Goal: Transaction & Acquisition: Book appointment/travel/reservation

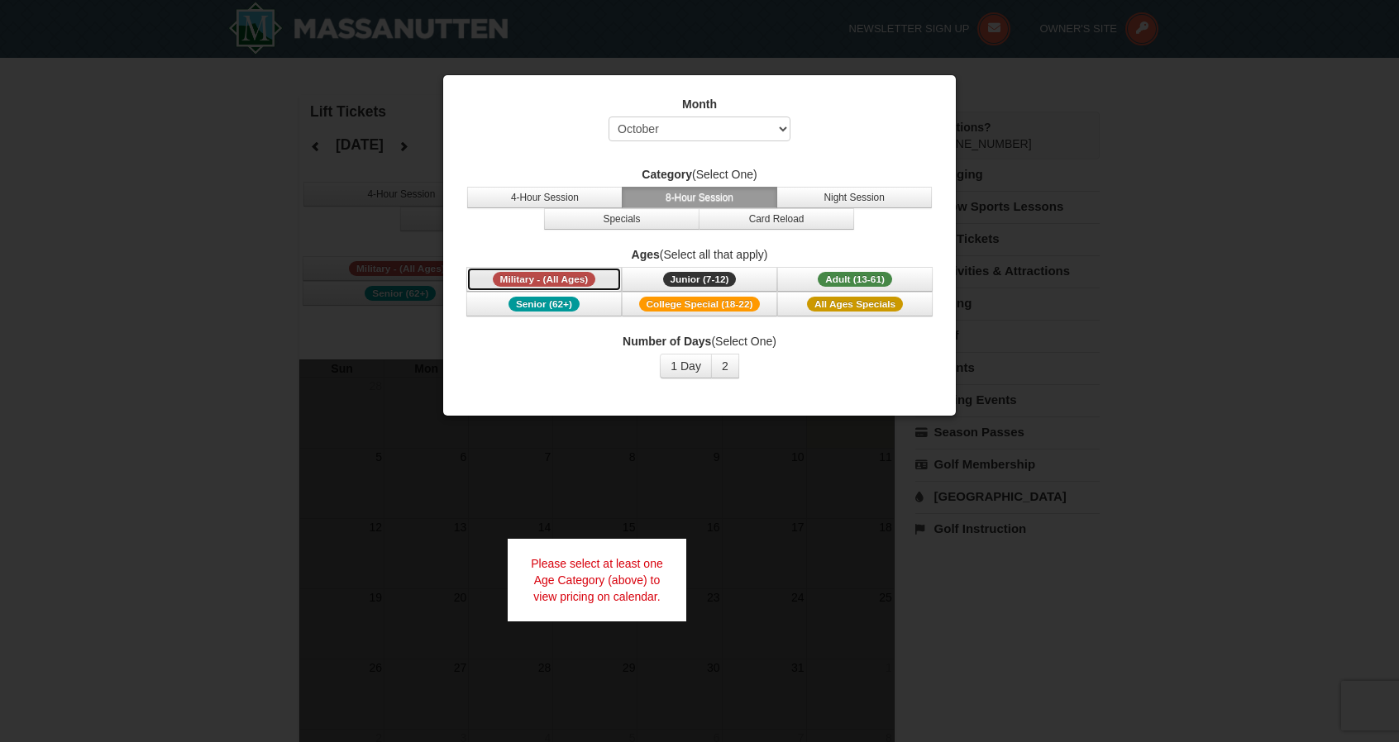
click at [565, 274] on span "Military - (All Ages)" at bounding box center [544, 279] width 103 height 15
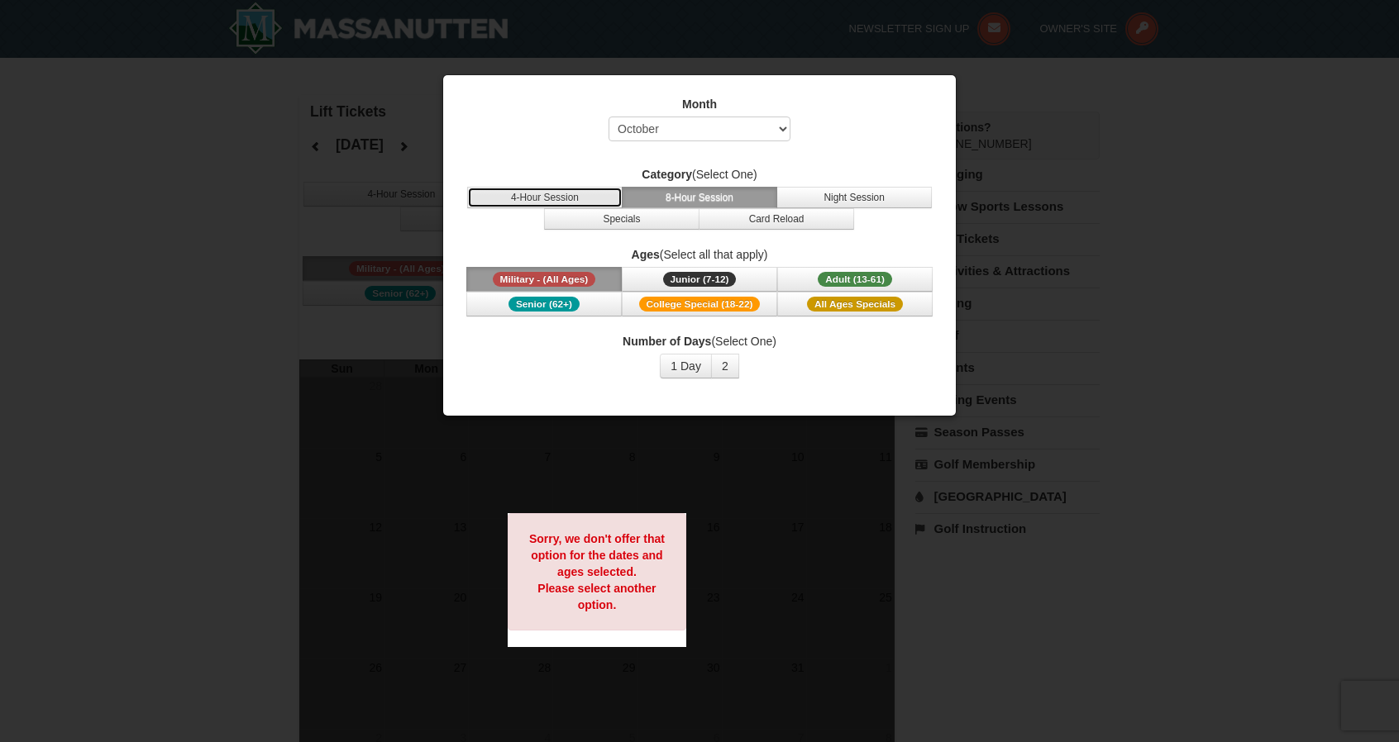
click at [560, 202] on button "4-Hour Session" at bounding box center [544, 197] width 155 height 21
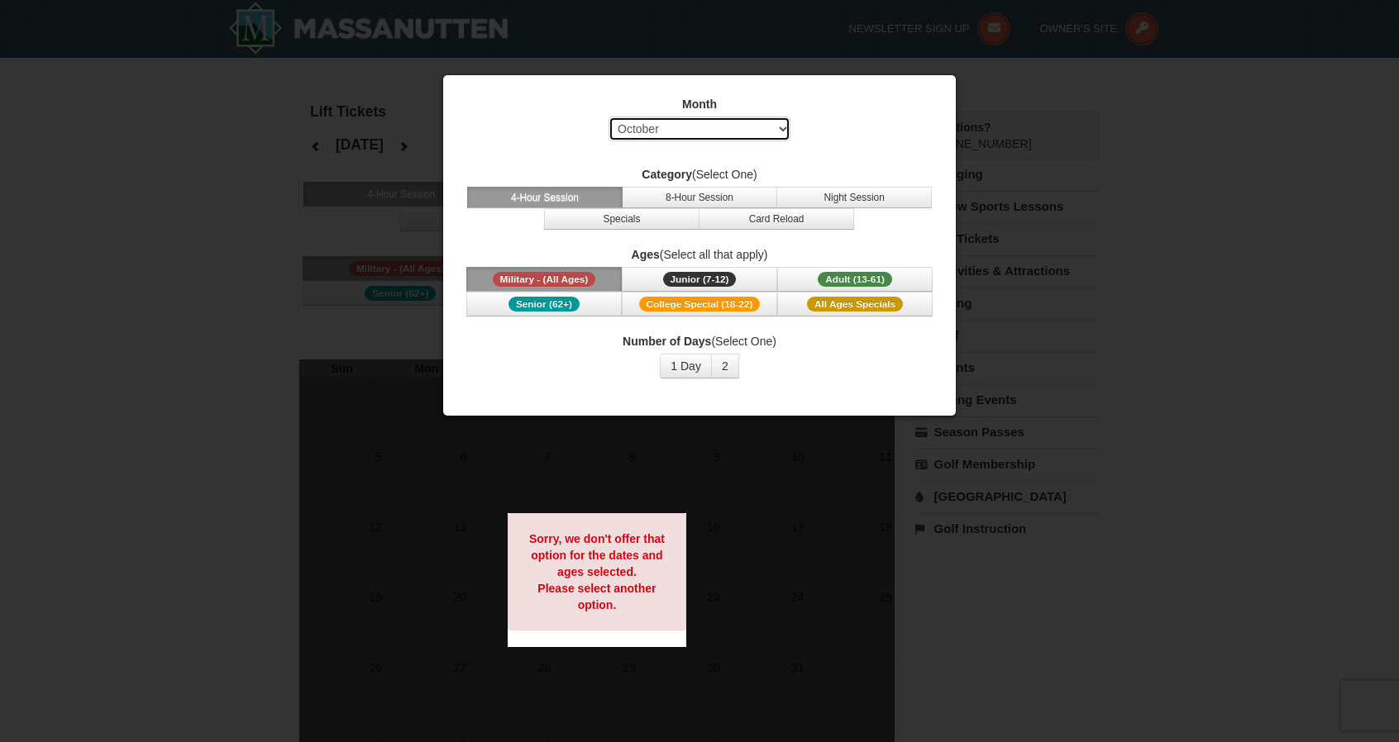
click at [697, 128] on select "Select October November December January February March April May June July Aug…" at bounding box center [699, 129] width 182 height 25
select select "12"
click at [608, 117] on select "Select October November December January February March April May June July Aug…" at bounding box center [699, 129] width 182 height 25
click at [598, 196] on button "4-Hour Session" at bounding box center [544, 197] width 155 height 21
click at [1171, 214] on div at bounding box center [699, 371] width 1399 height 742
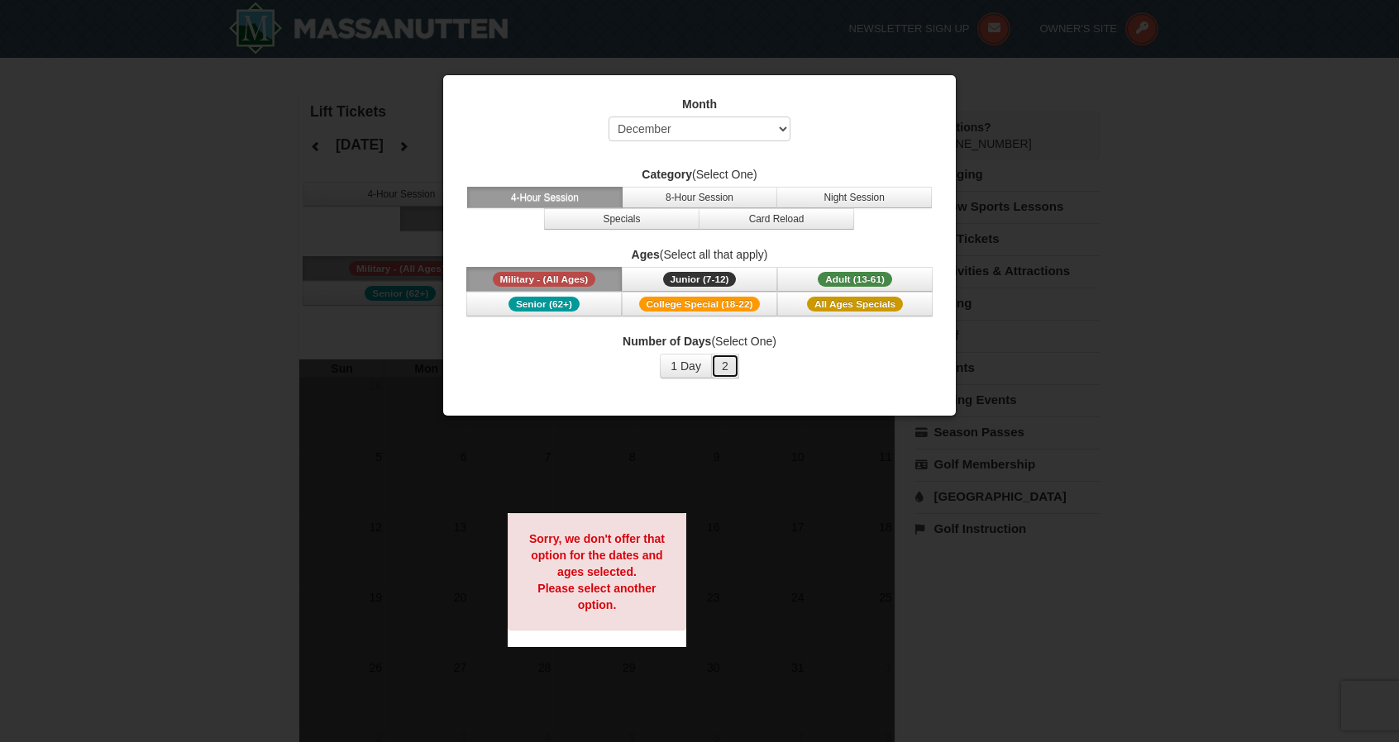
click at [723, 357] on button "2" at bounding box center [725, 366] width 28 height 25
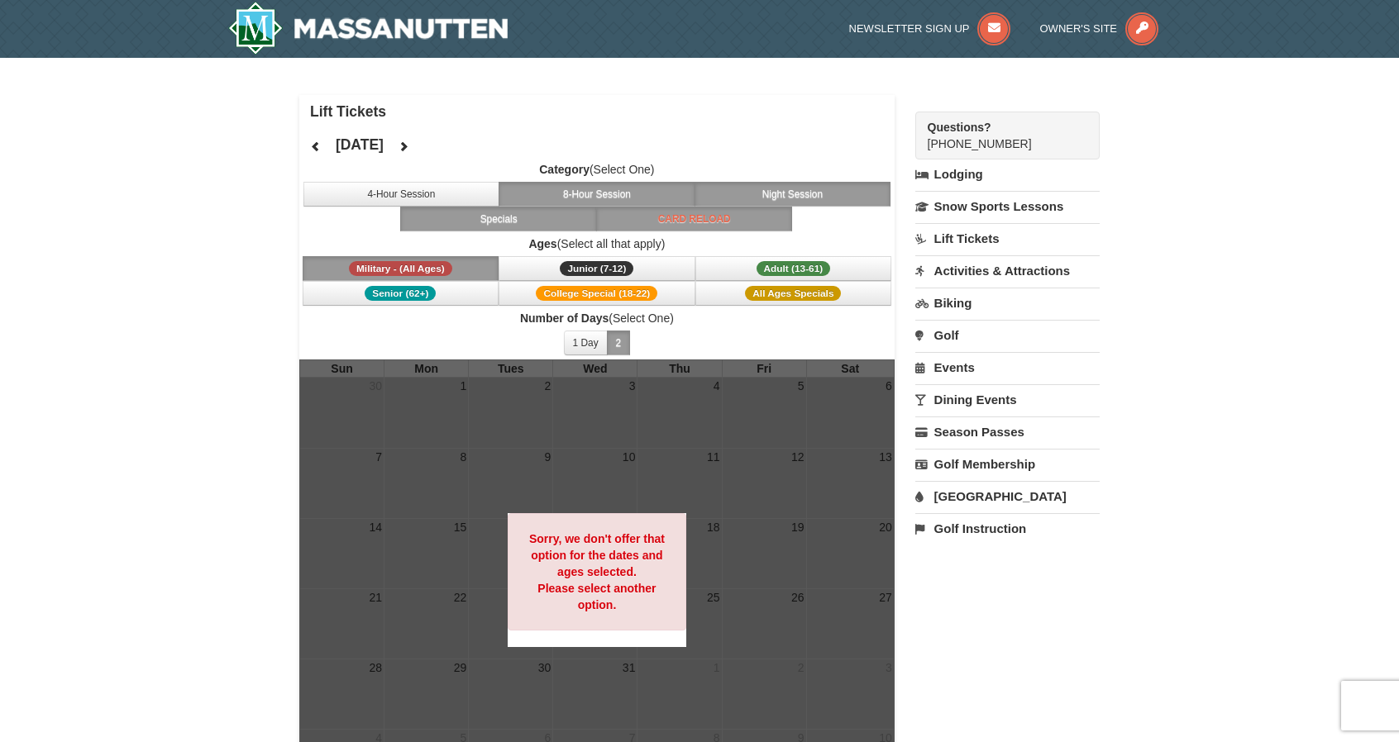
click at [1209, 201] on div "× Lift Tickets December 2025 Category (Select One) 4-Hour Session 8-Hour Sessio…" at bounding box center [699, 451] width 1399 height 786
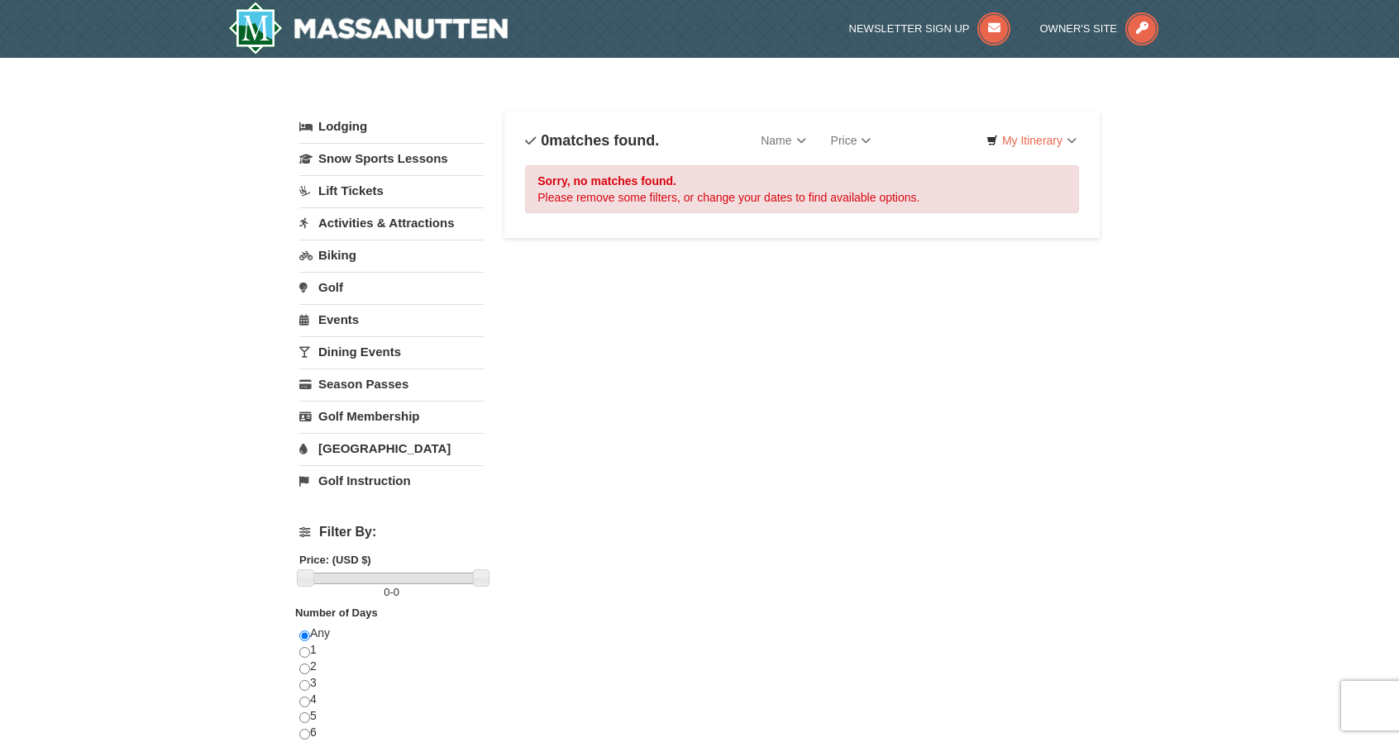
click at [374, 217] on link "Activities & Attractions" at bounding box center [391, 222] width 184 height 31
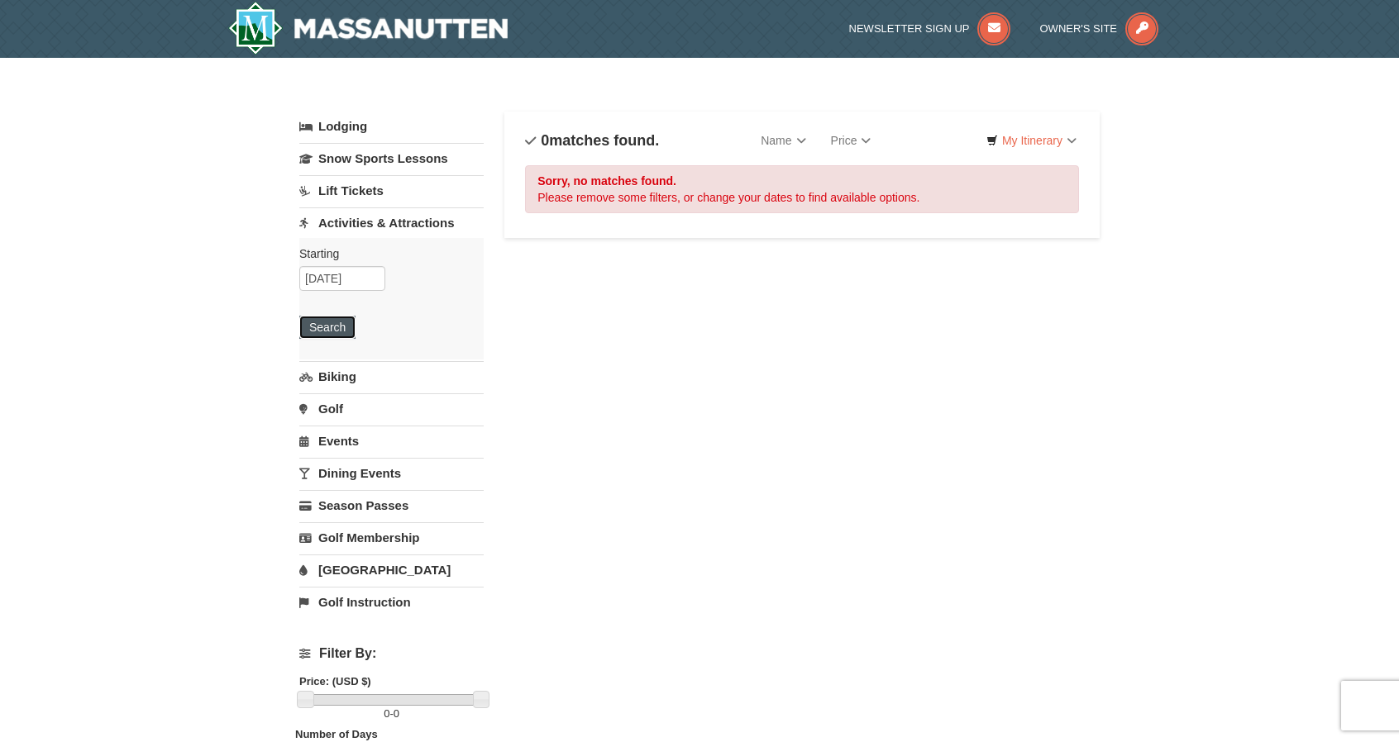
click at [324, 323] on button "Search" at bounding box center [327, 327] width 56 height 23
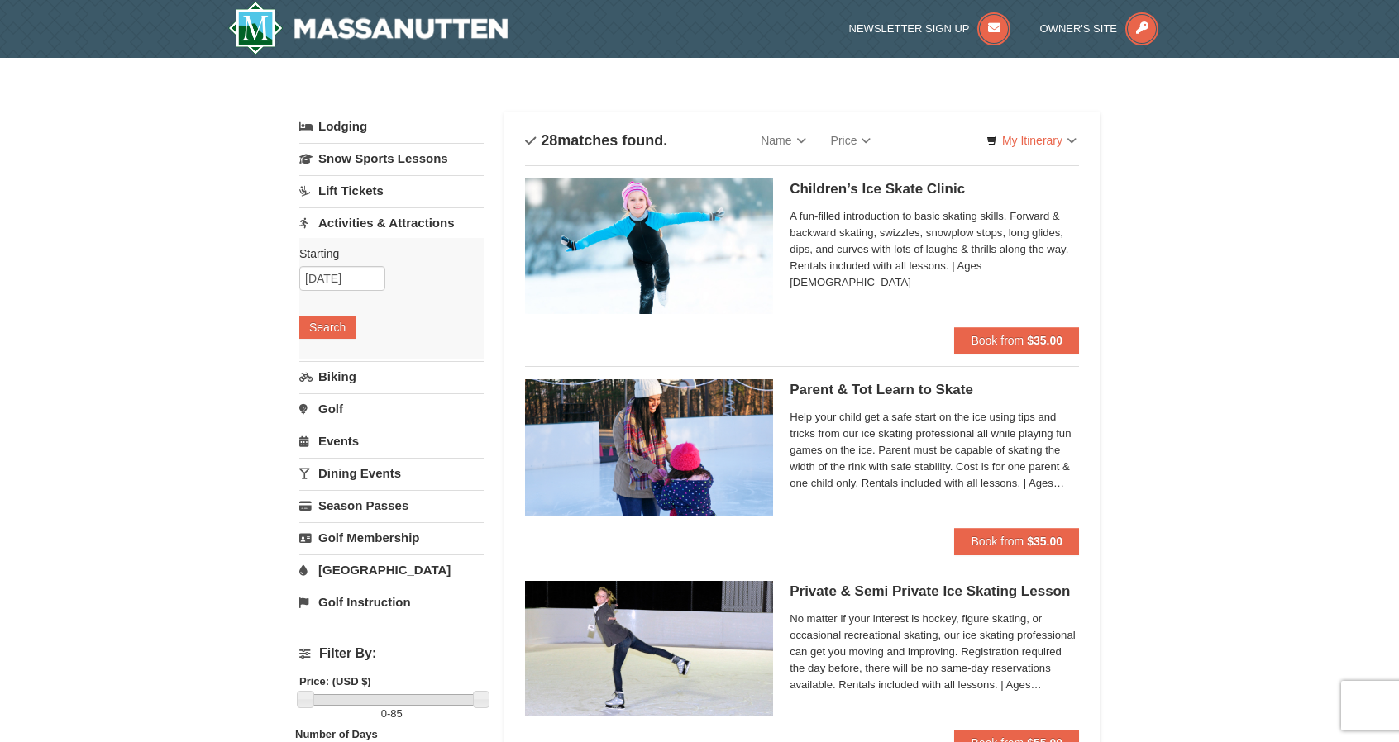
click at [366, 474] on link "Dining Events" at bounding box center [391, 473] width 184 height 31
click at [328, 455] on button "Search" at bounding box center [327, 456] width 56 height 23
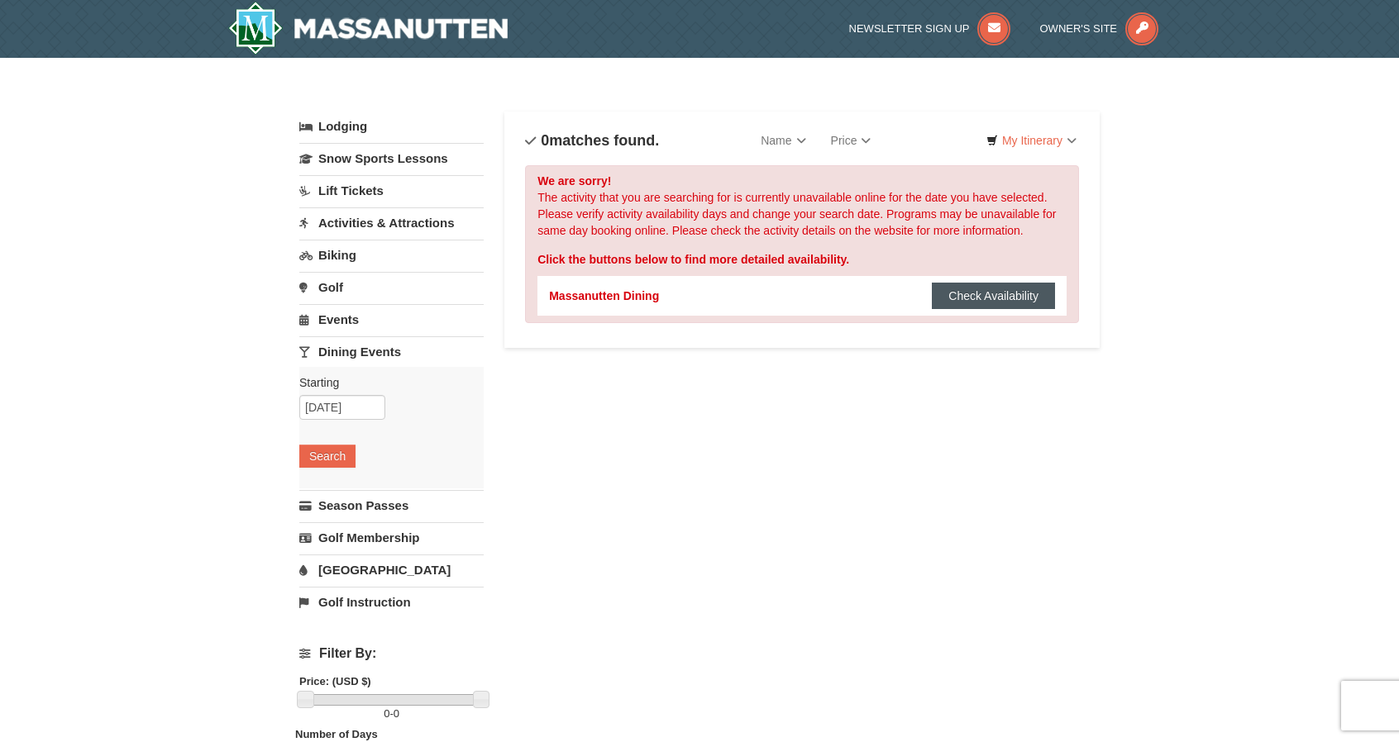
click at [971, 301] on button "Check Availability" at bounding box center [993, 296] width 123 height 26
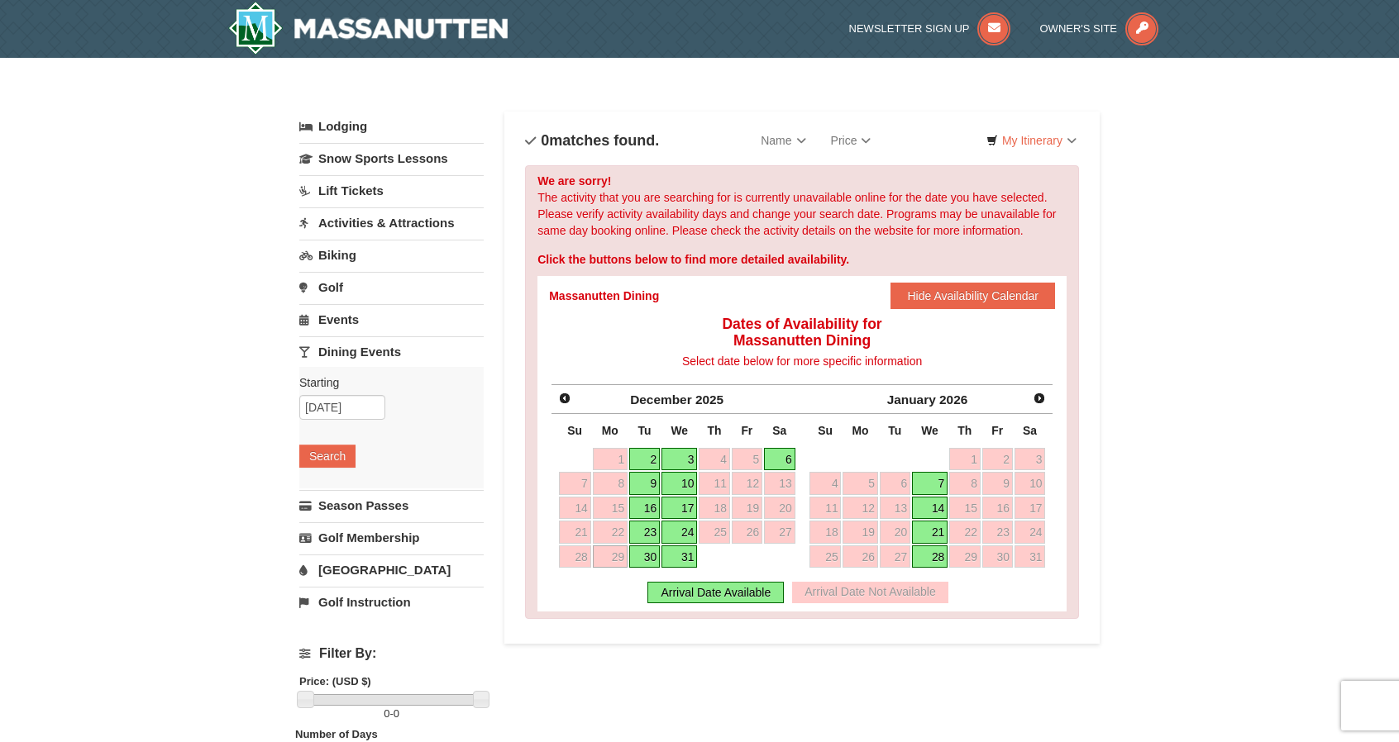
click at [645, 553] on link "30" at bounding box center [644, 557] width 31 height 23
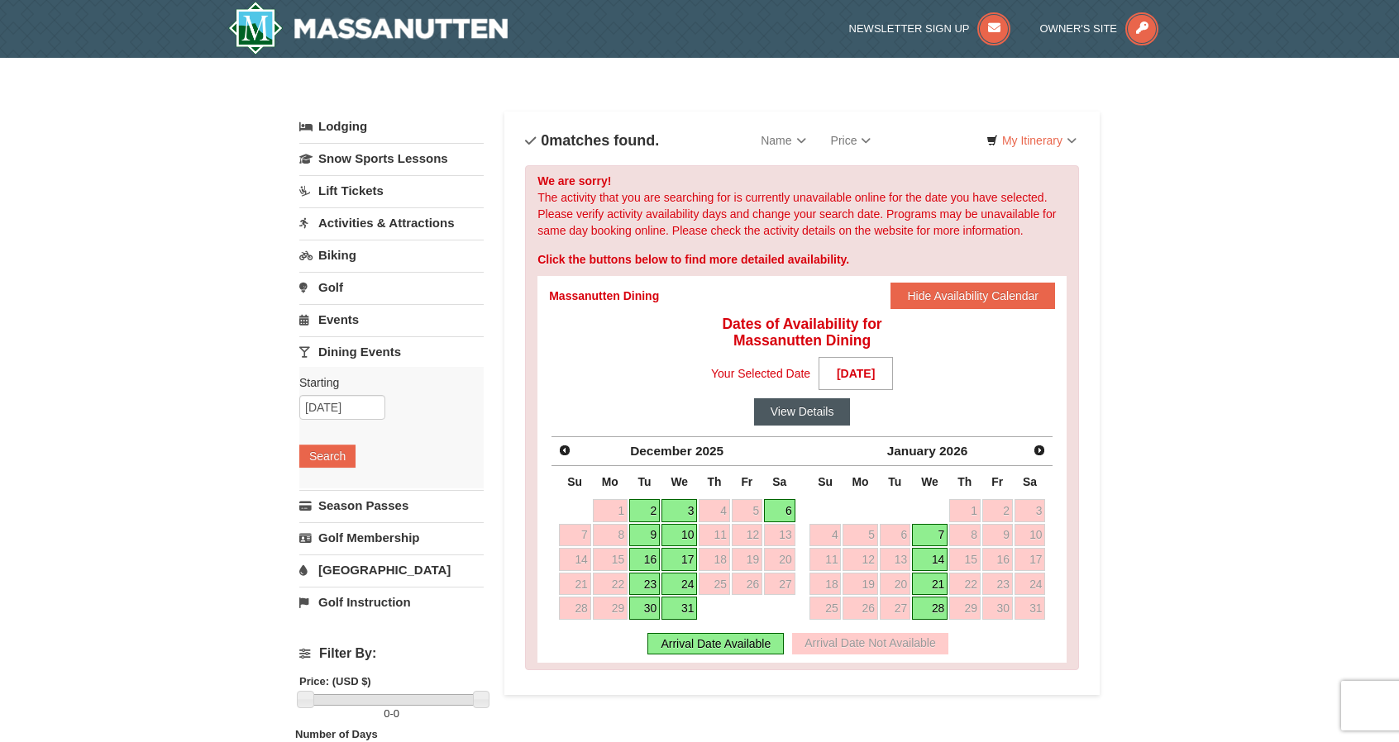
click at [808, 410] on button "View Details" at bounding box center [802, 411] width 97 height 26
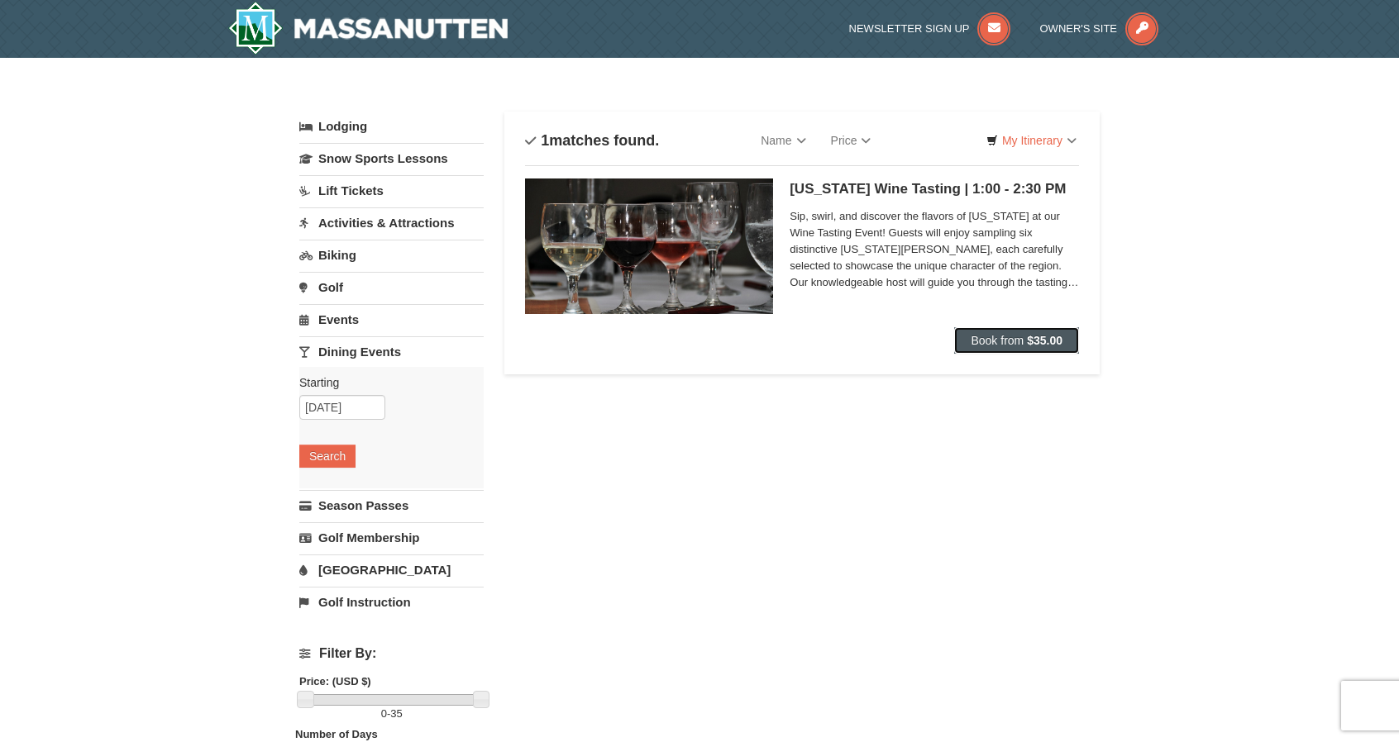
click at [1043, 328] on button "Book from $35.00" at bounding box center [1016, 340] width 125 height 26
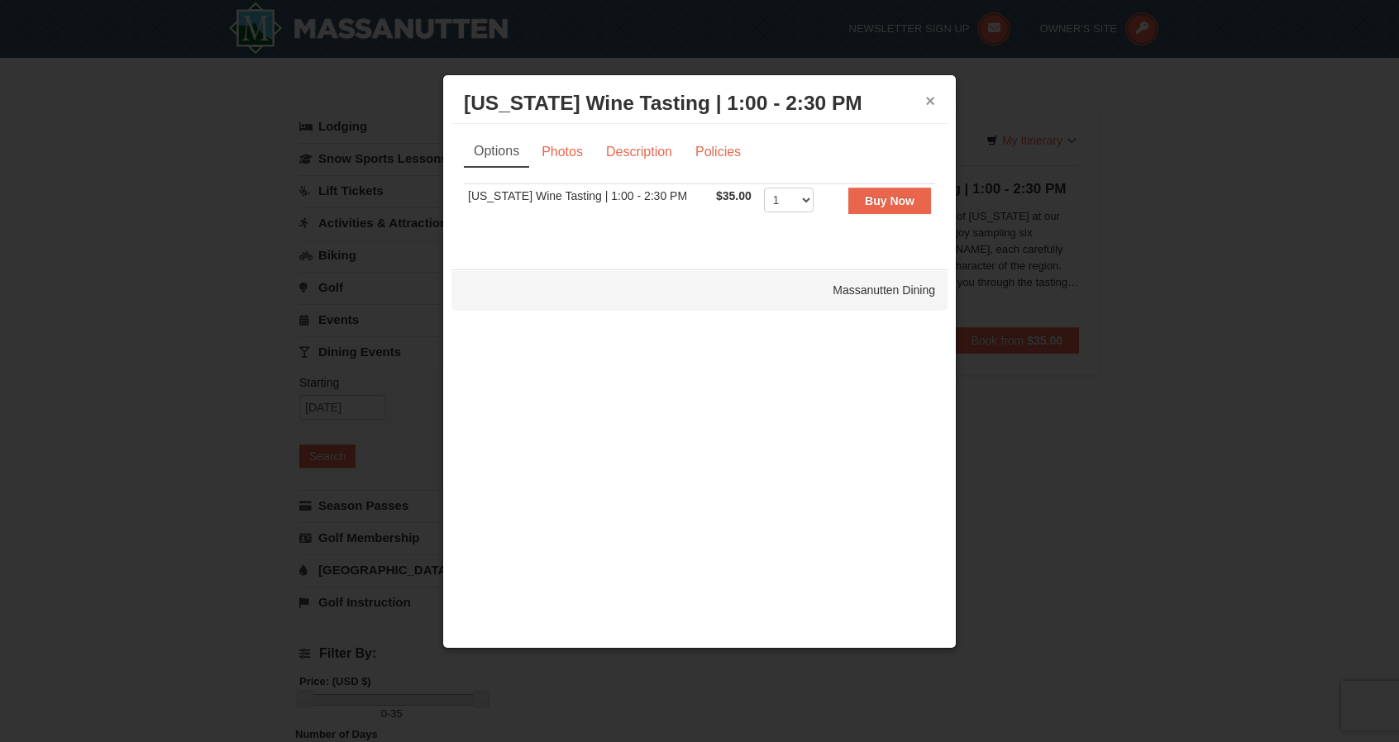
click at [930, 99] on button "×" at bounding box center [930, 101] width 10 height 17
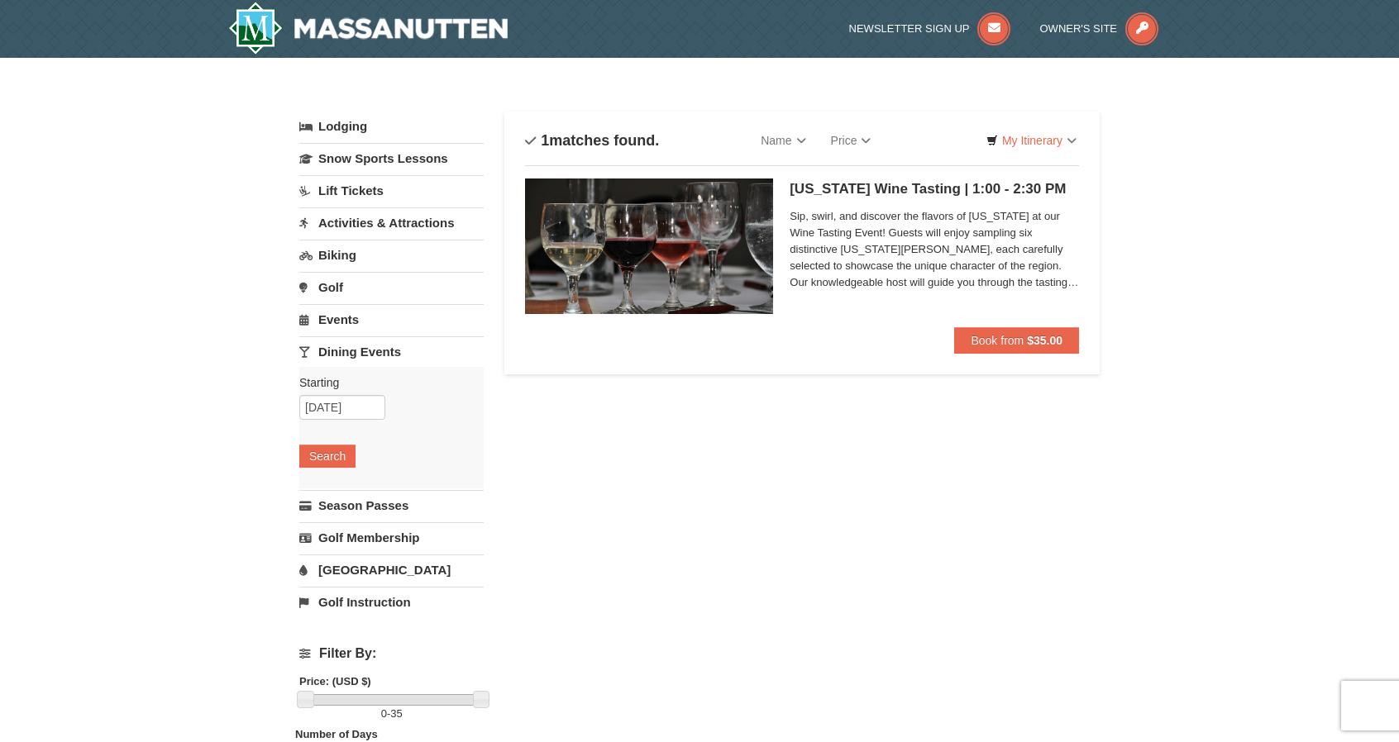
click at [374, 214] on link "Activities & Attractions" at bounding box center [391, 222] width 184 height 31
click at [319, 327] on button "Search" at bounding box center [327, 327] width 56 height 23
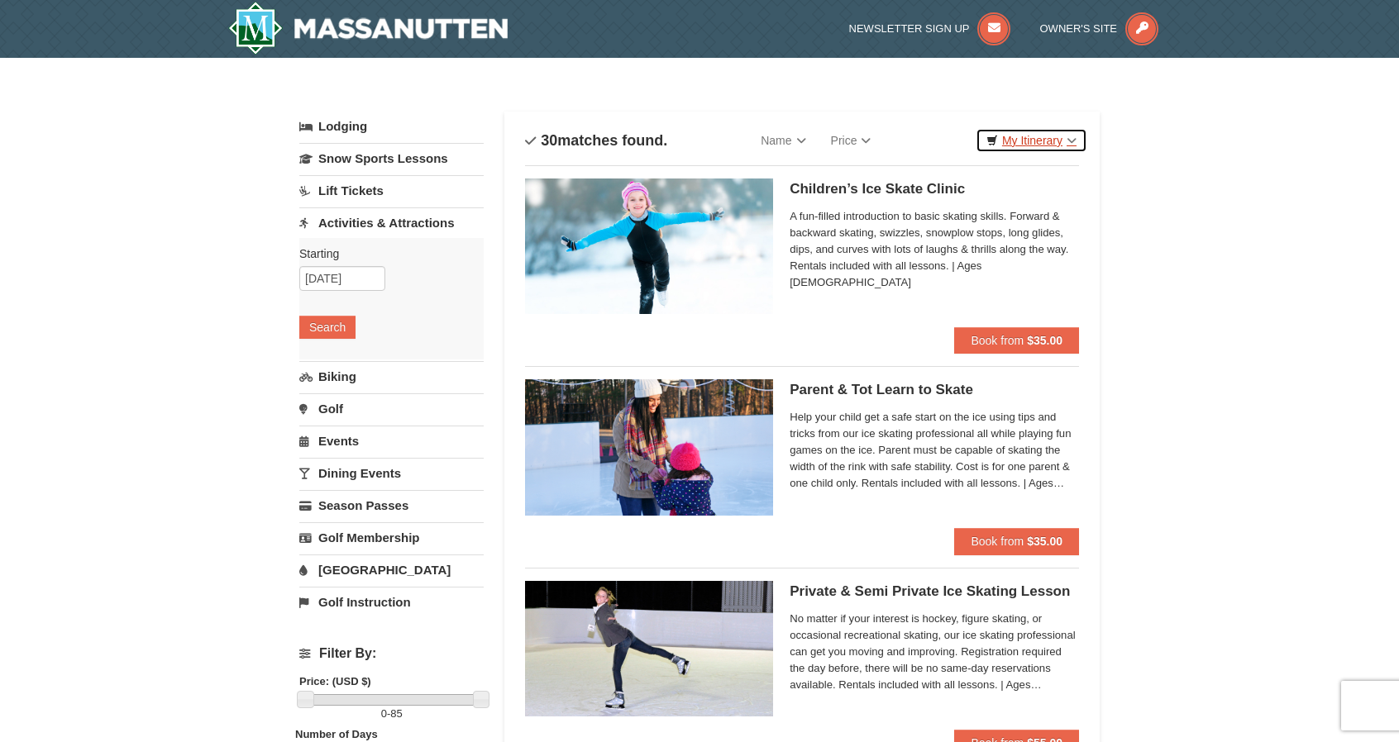
click at [1058, 131] on link "My Itinerary" at bounding box center [1031, 140] width 112 height 25
click at [355, 565] on link "[GEOGRAPHIC_DATA]" at bounding box center [391, 570] width 184 height 31
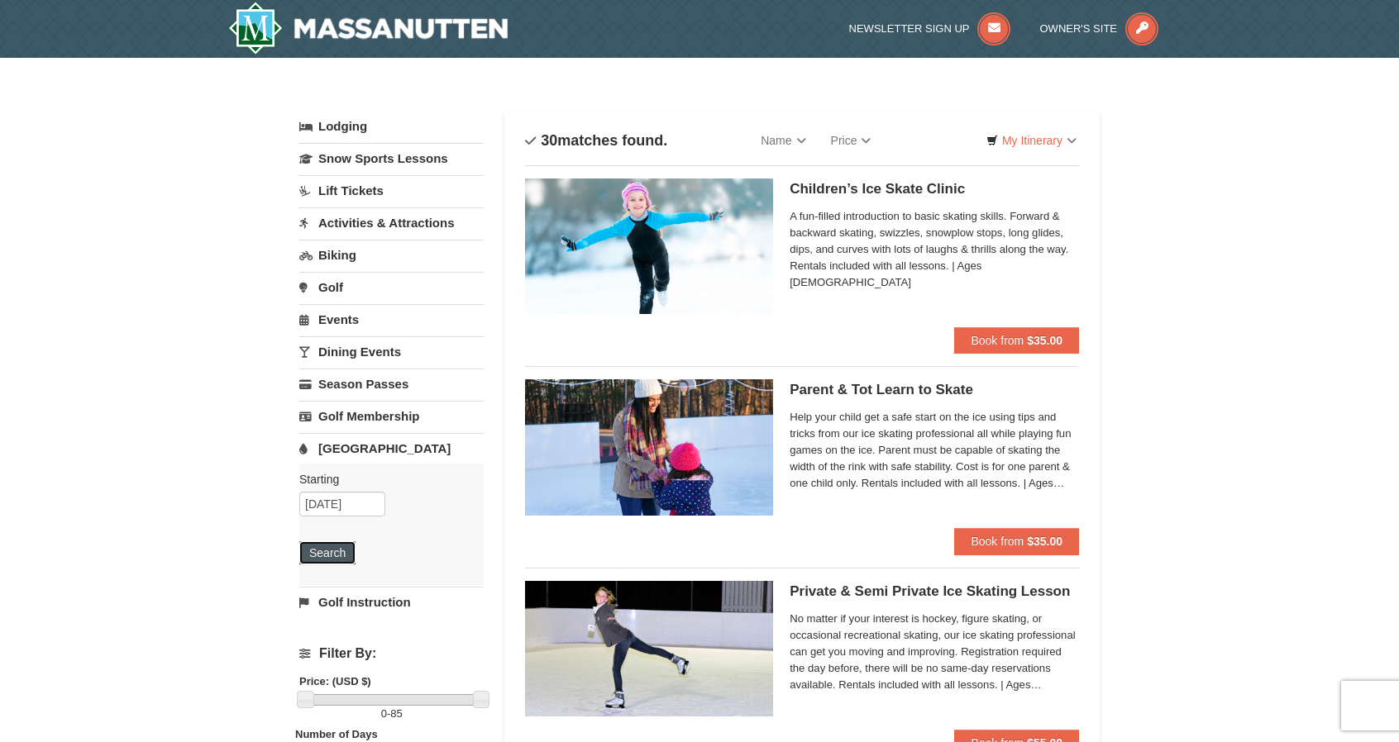
click at [338, 546] on button "Search" at bounding box center [327, 552] width 56 height 23
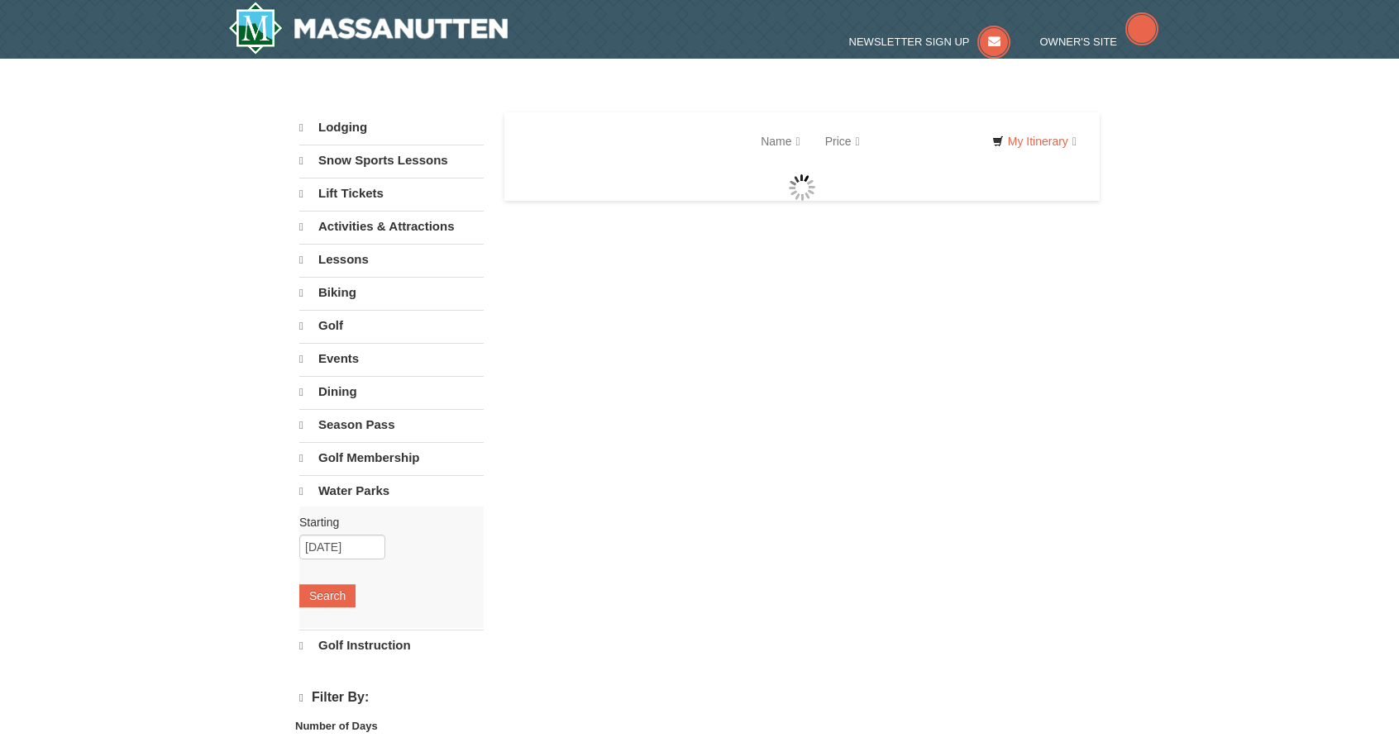
select select "10"
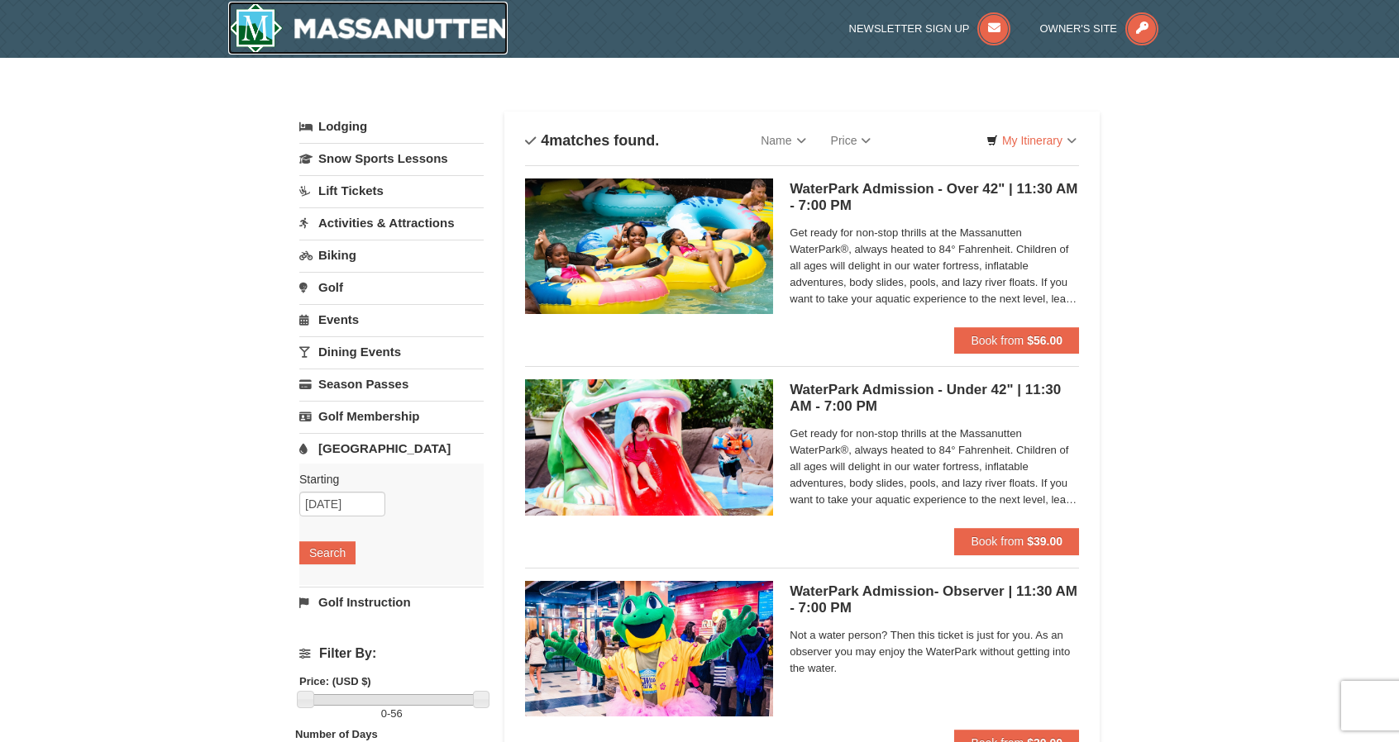
click at [264, 31] on img at bounding box center [367, 28] width 279 height 53
